Goal: Navigation & Orientation: Find specific page/section

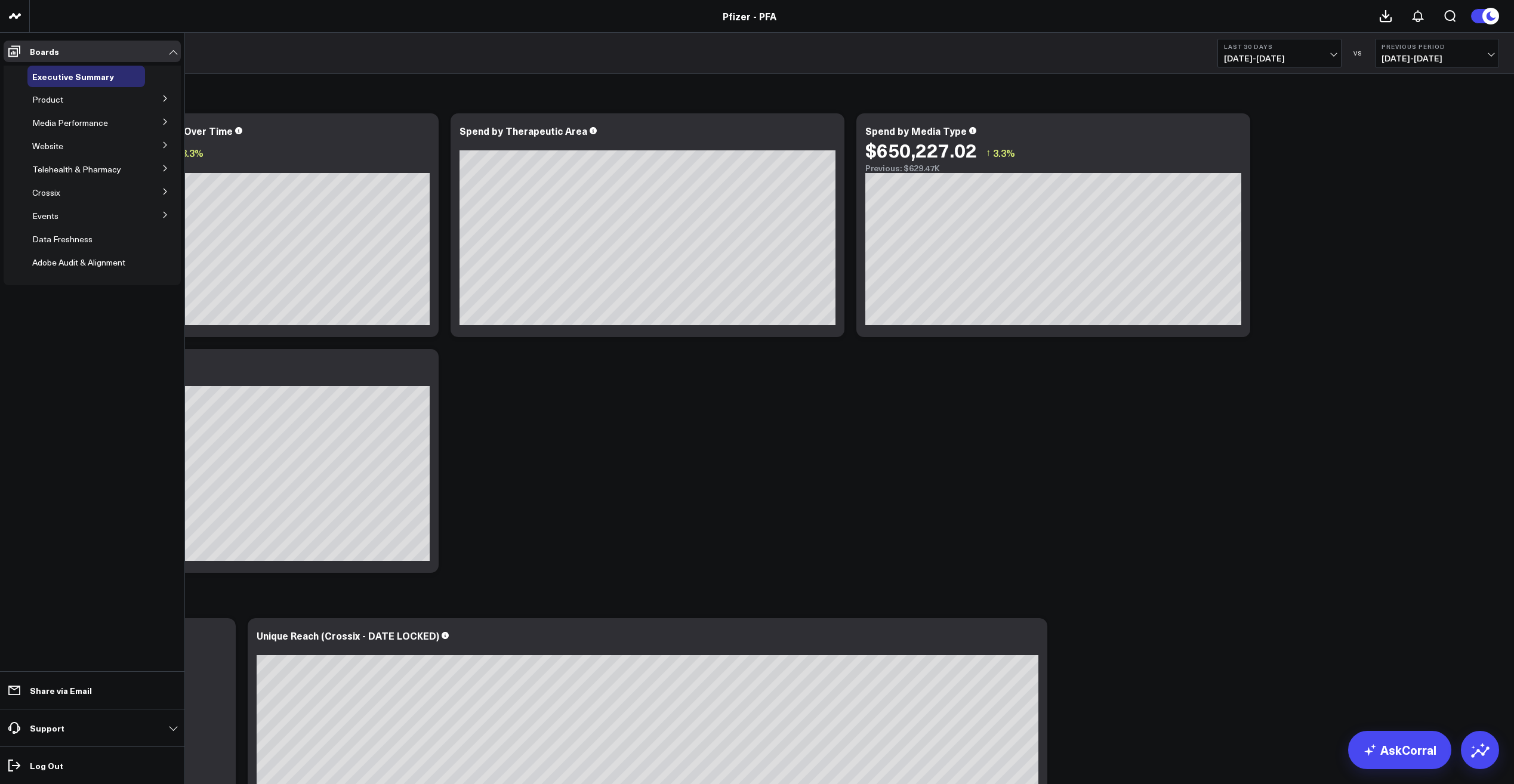
click at [169, 192] on button at bounding box center [165, 191] width 31 height 18
click at [169, 191] on button at bounding box center [165, 191] width 18 height 31
click at [164, 96] on icon at bounding box center [165, 99] width 7 height 7
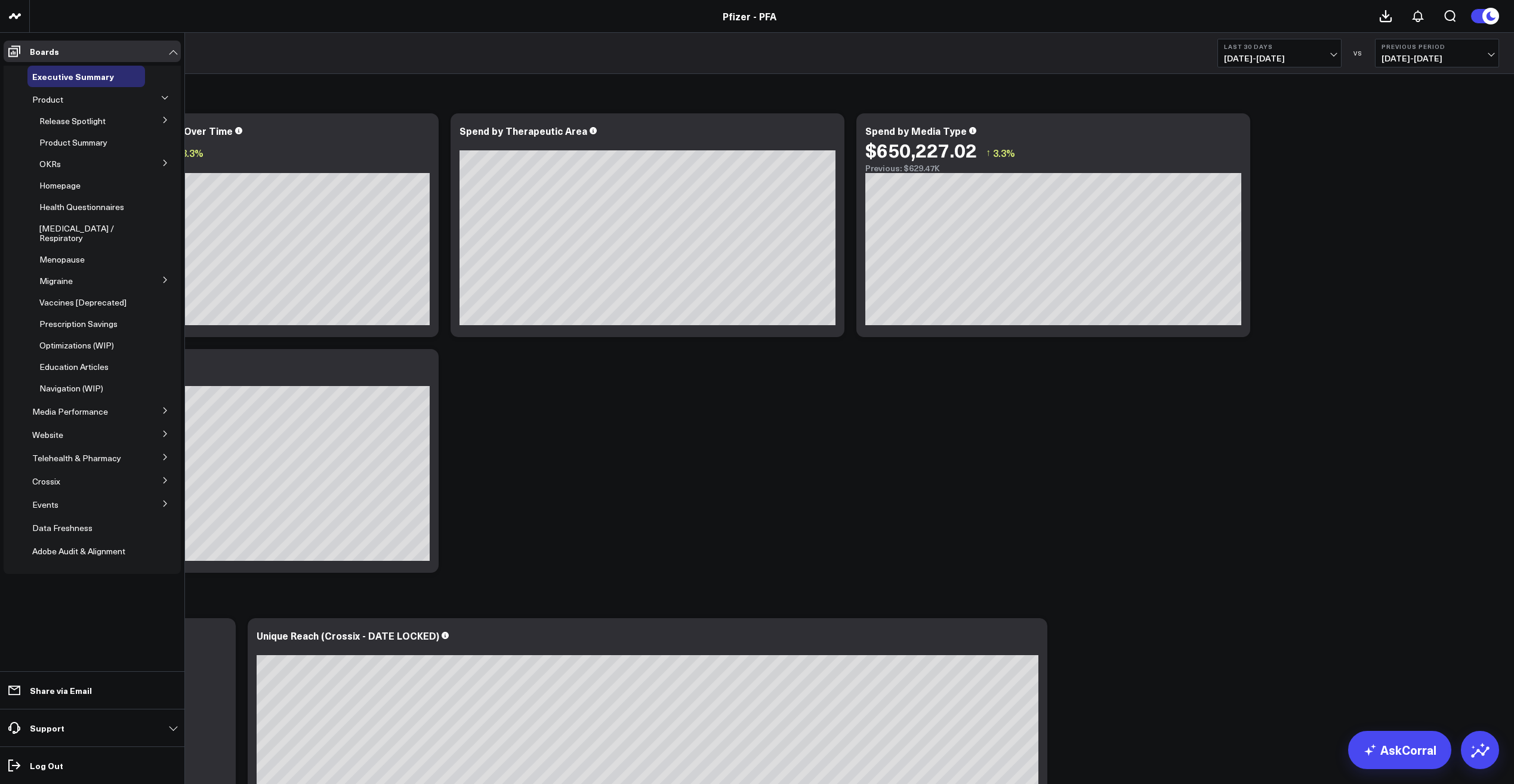
click at [161, 119] on button at bounding box center [165, 119] width 31 height 18
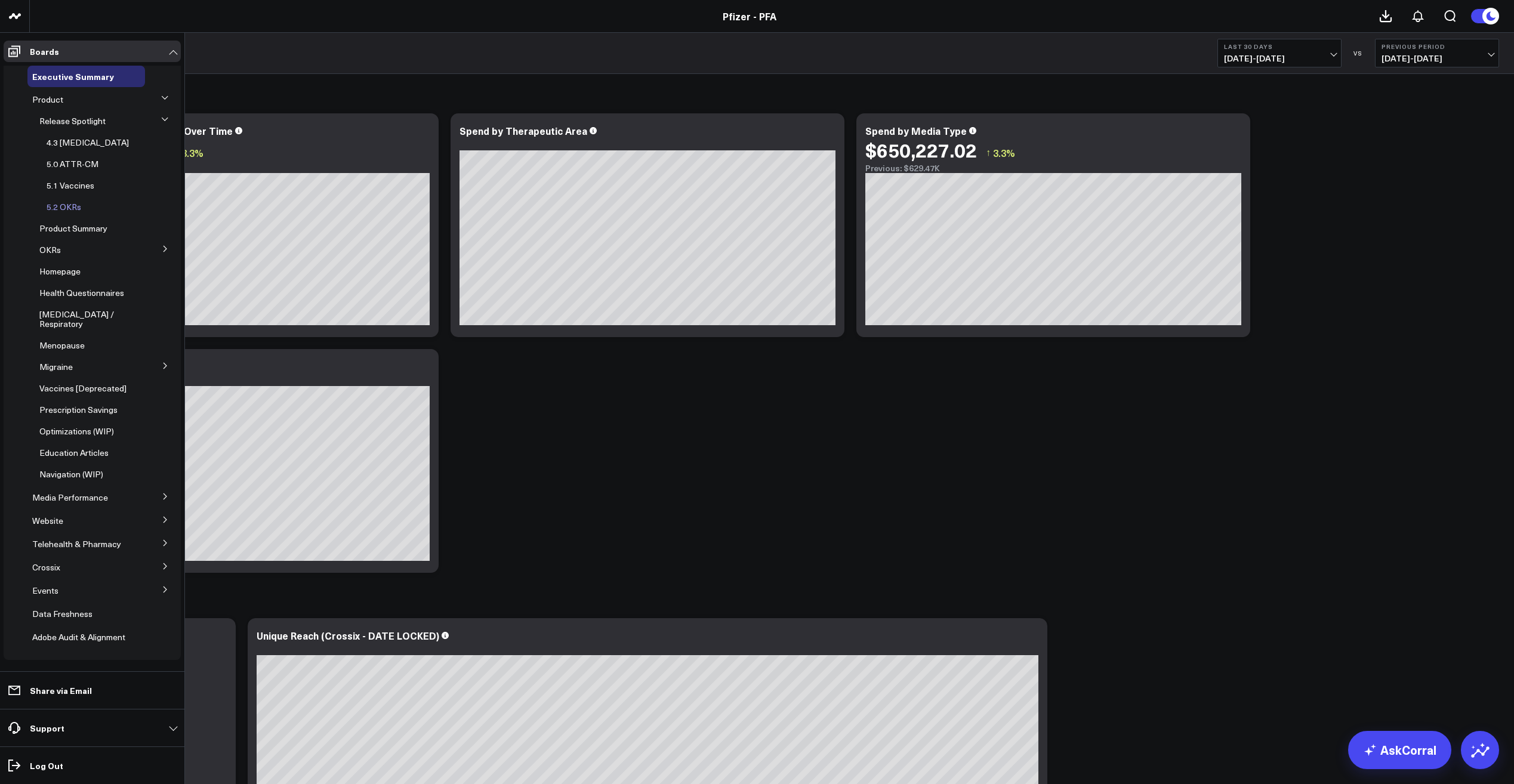
click at [76, 209] on span "5.2 OKRs" at bounding box center [64, 207] width 35 height 11
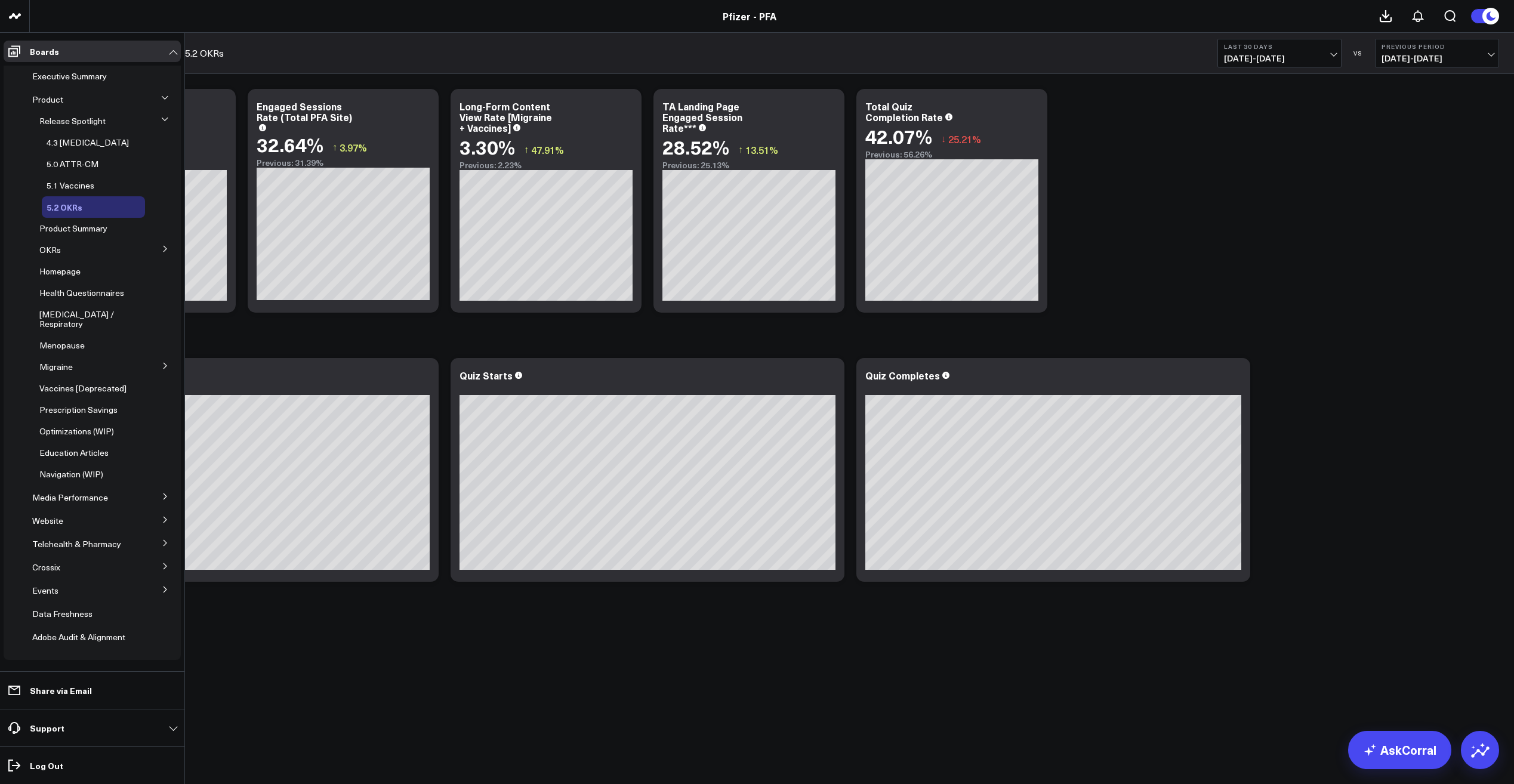
drag, startPoint x: 92, startPoint y: 205, endPoint x: 80, endPoint y: 203, distance: 12.2
click at [80, 203] on span "5.2 OKRs" at bounding box center [65, 207] width 36 height 12
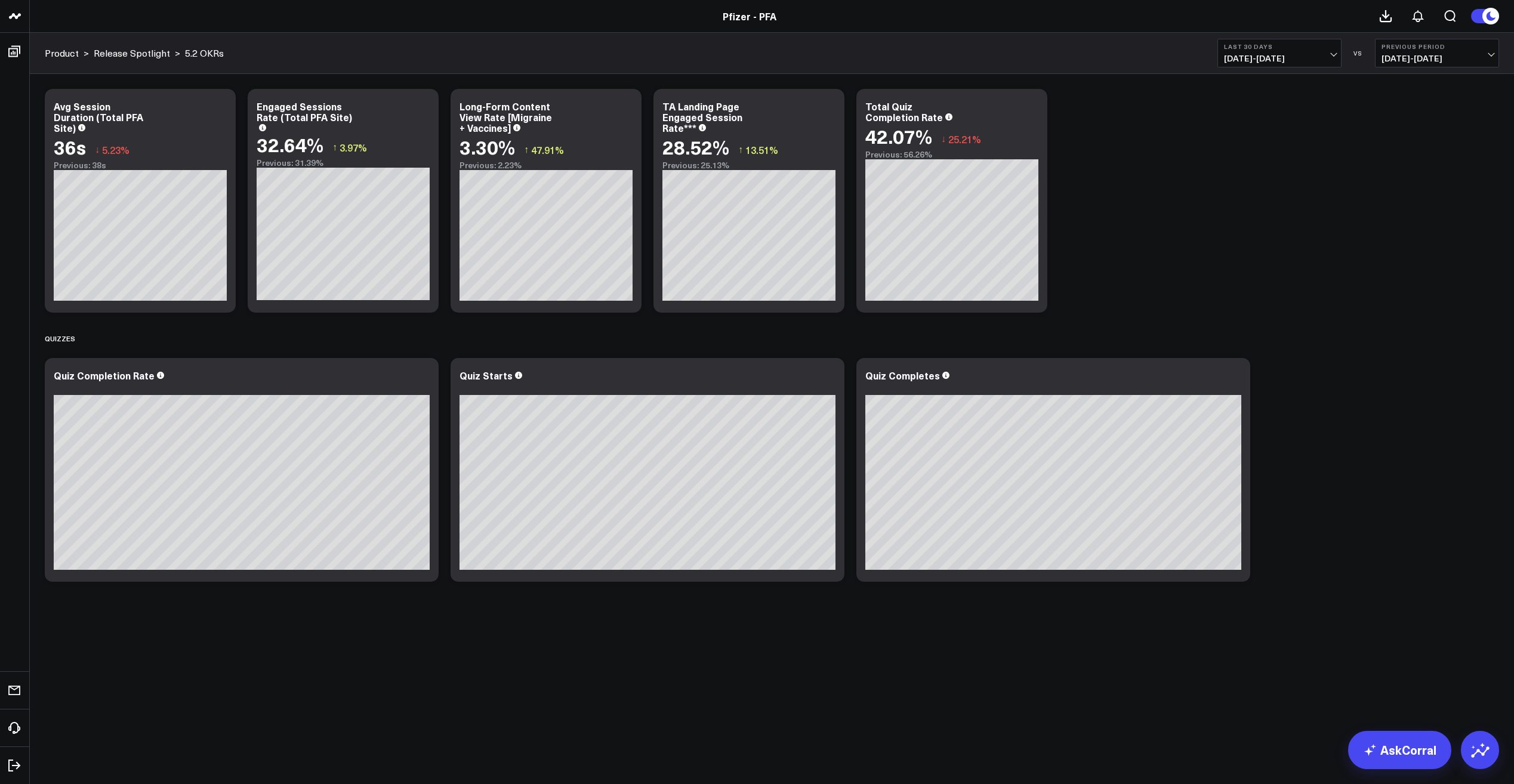
click at [51, 53] on link "Product" at bounding box center [62, 53] width 34 height 13
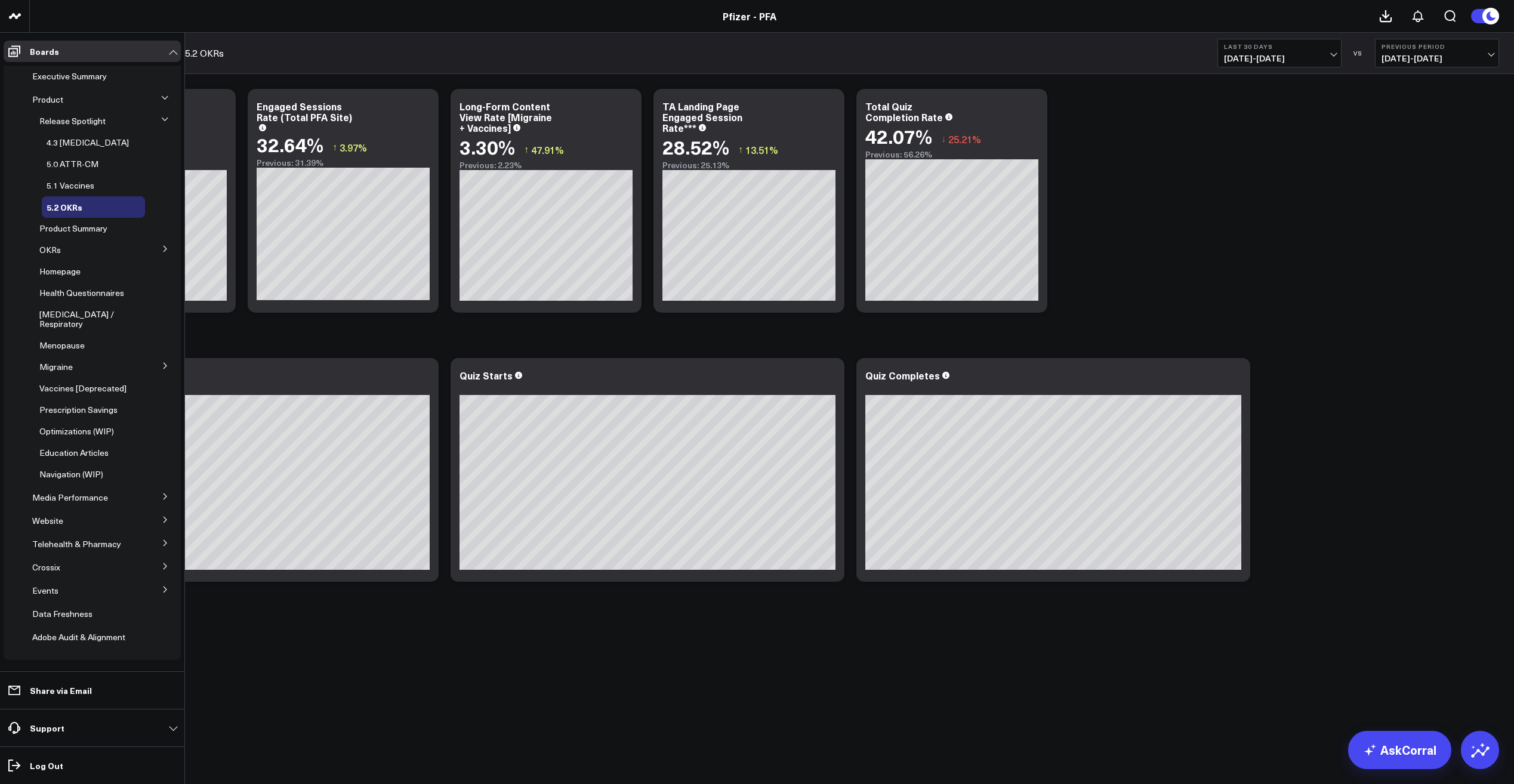
click at [167, 118] on icon at bounding box center [164, 119] width 6 height 3
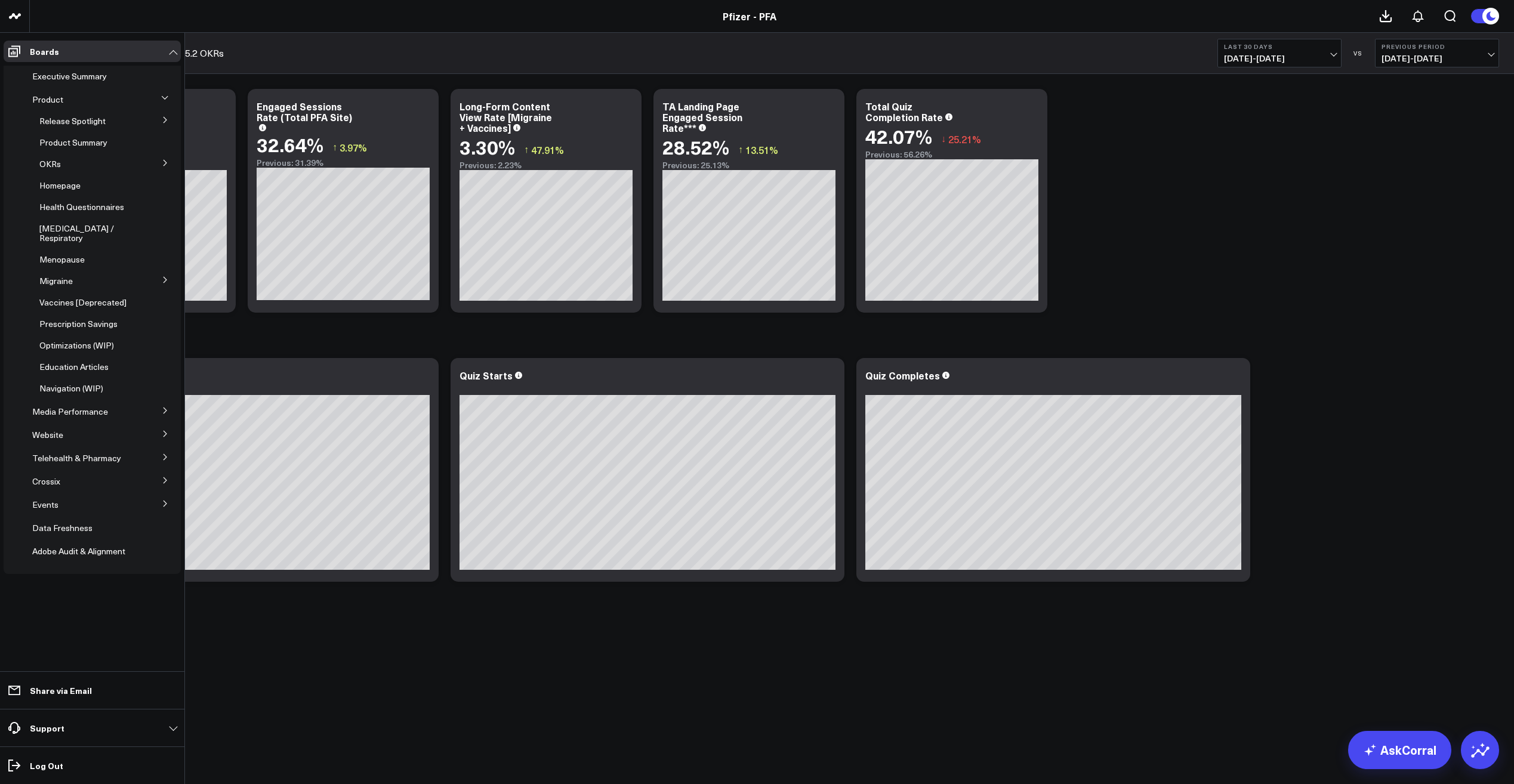
click at [164, 114] on button at bounding box center [165, 119] width 31 height 18
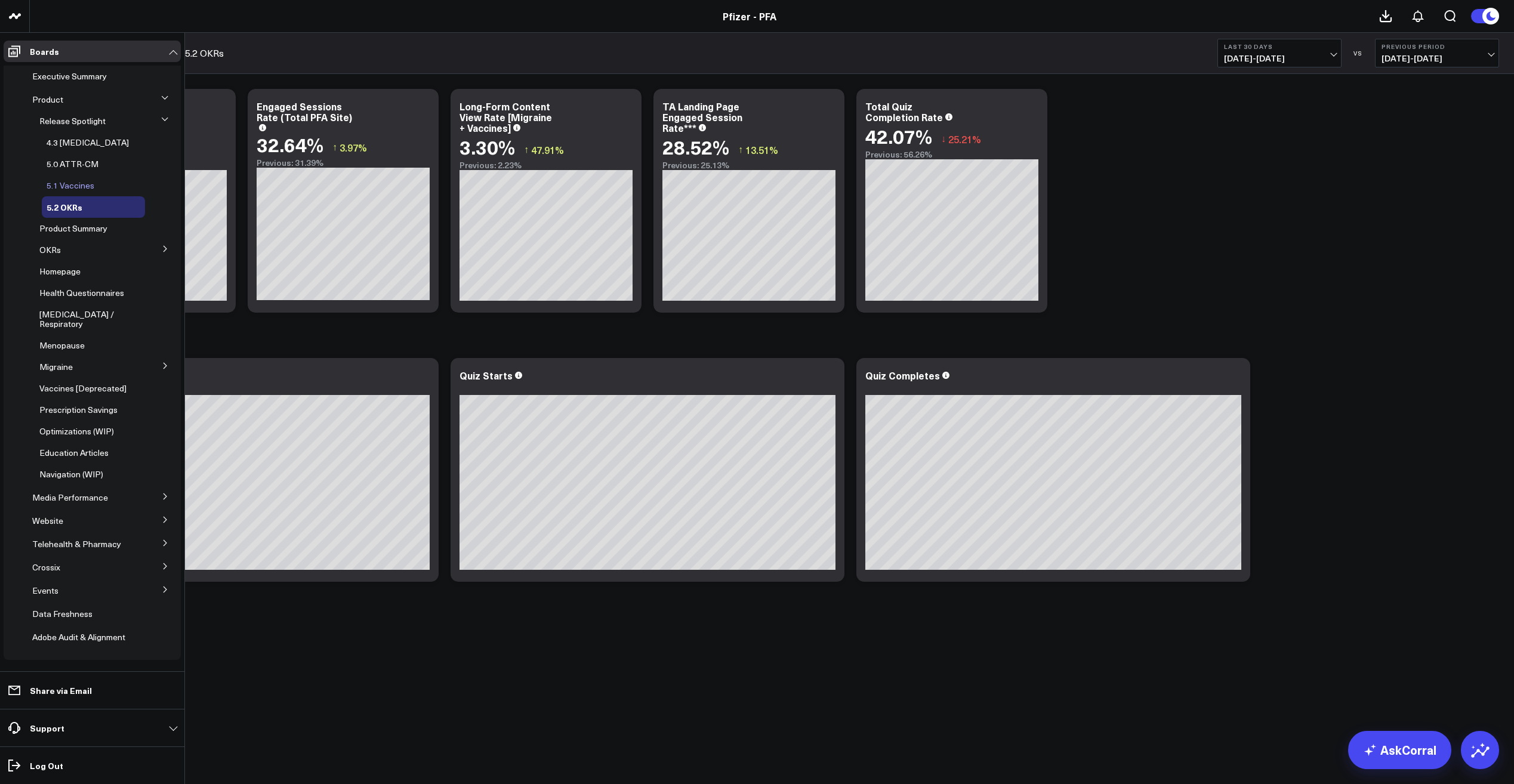
click at [87, 182] on span "5.1 Vaccines" at bounding box center [70, 185] width 48 height 11
